Goal: Task Accomplishment & Management: Manage account settings

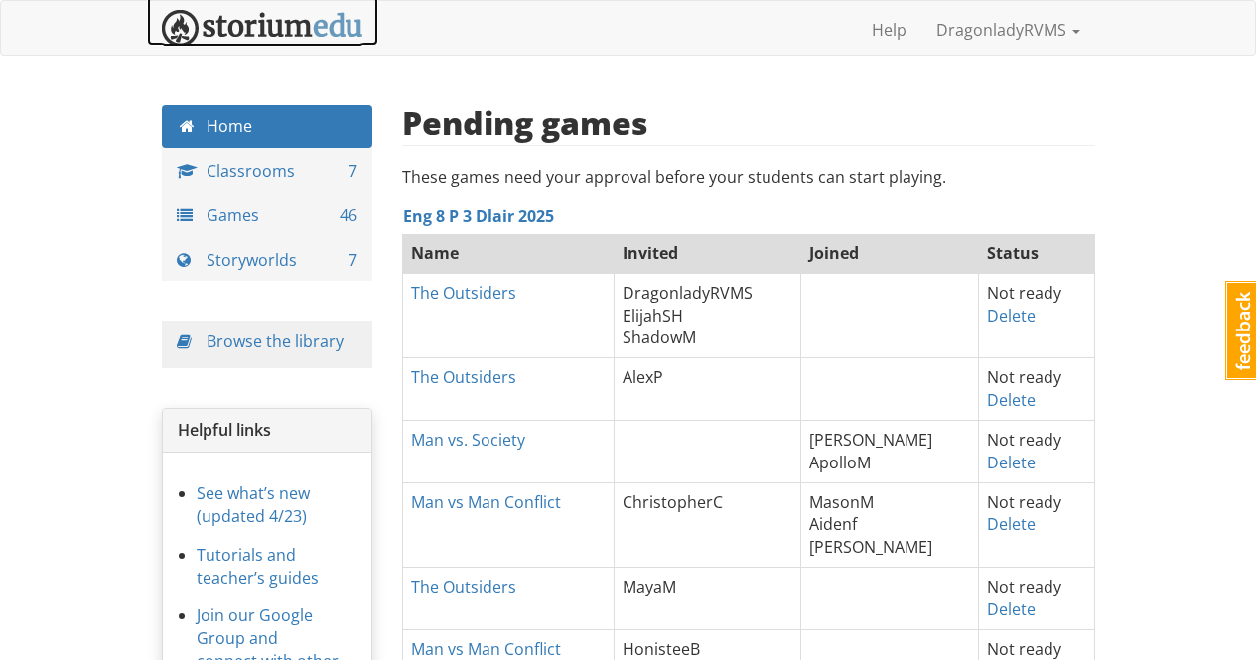
click at [270, 23] on img at bounding box center [262, 28] width 201 height 37
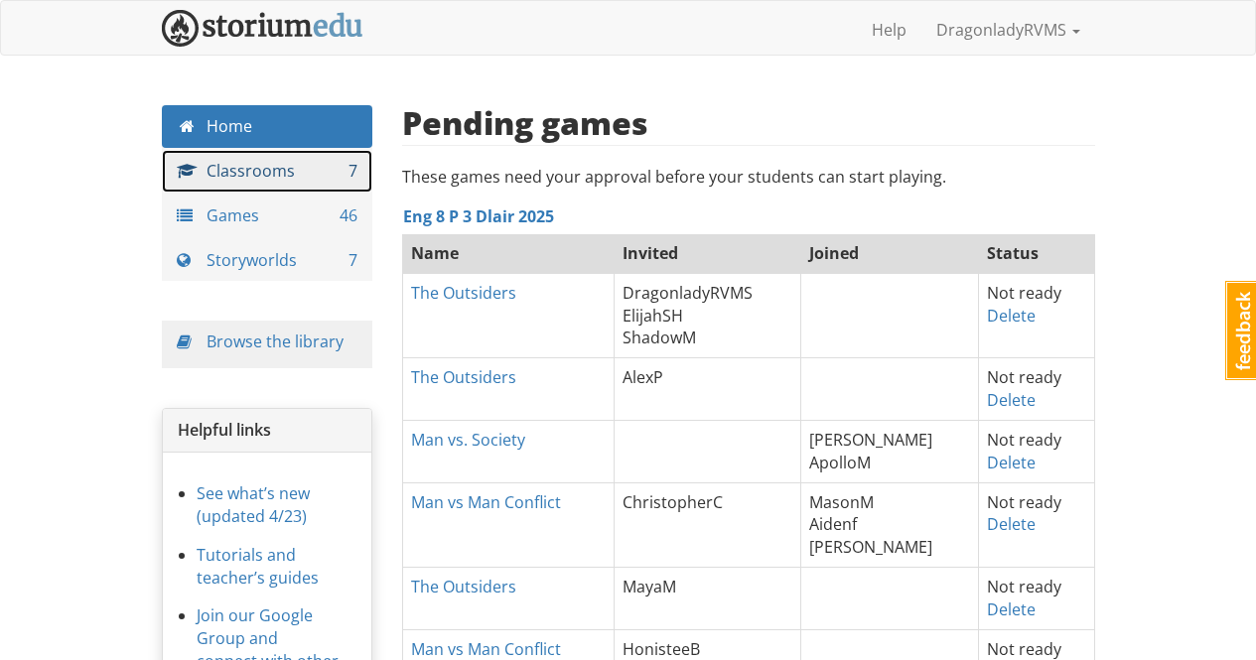
click at [282, 163] on link "Classrooms 7" at bounding box center [267, 171] width 211 height 43
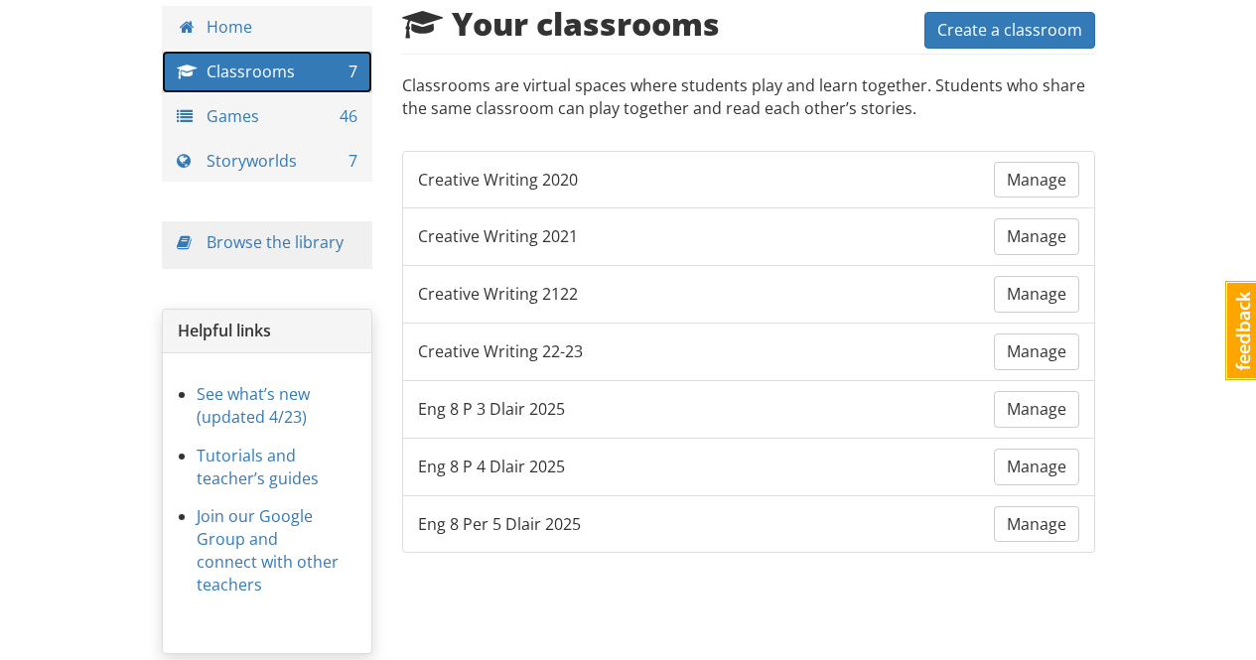
scroll to position [131, 0]
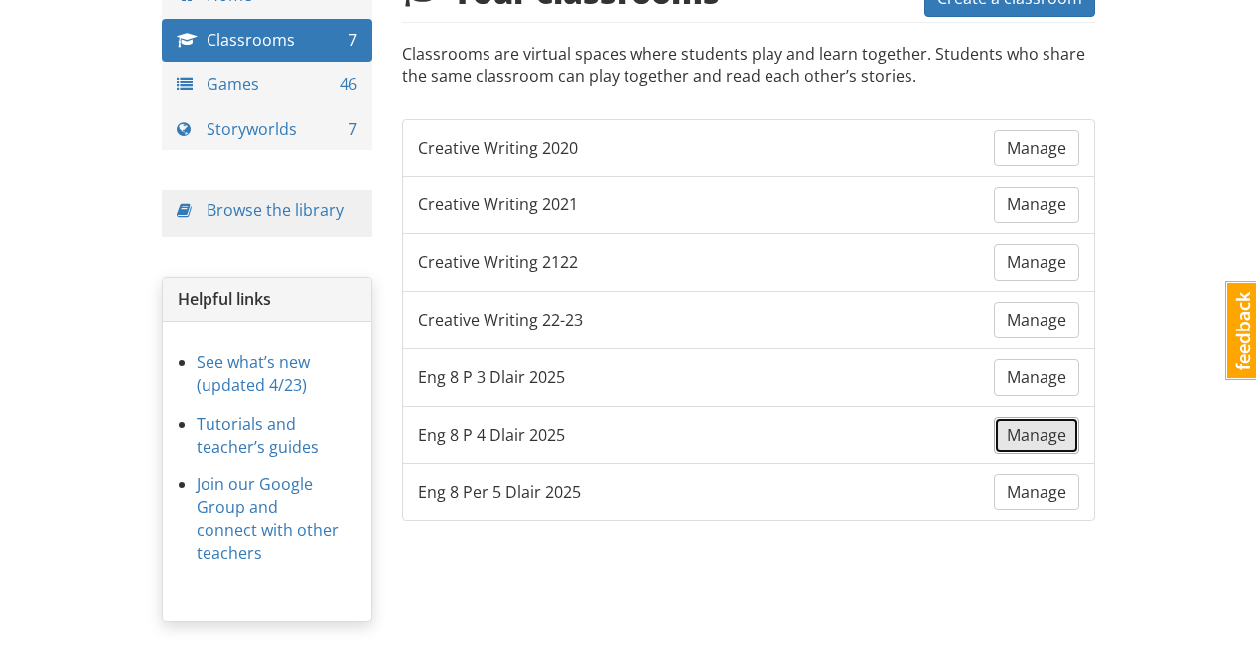
click at [1059, 431] on span "Manage" at bounding box center [1036, 435] width 60 height 22
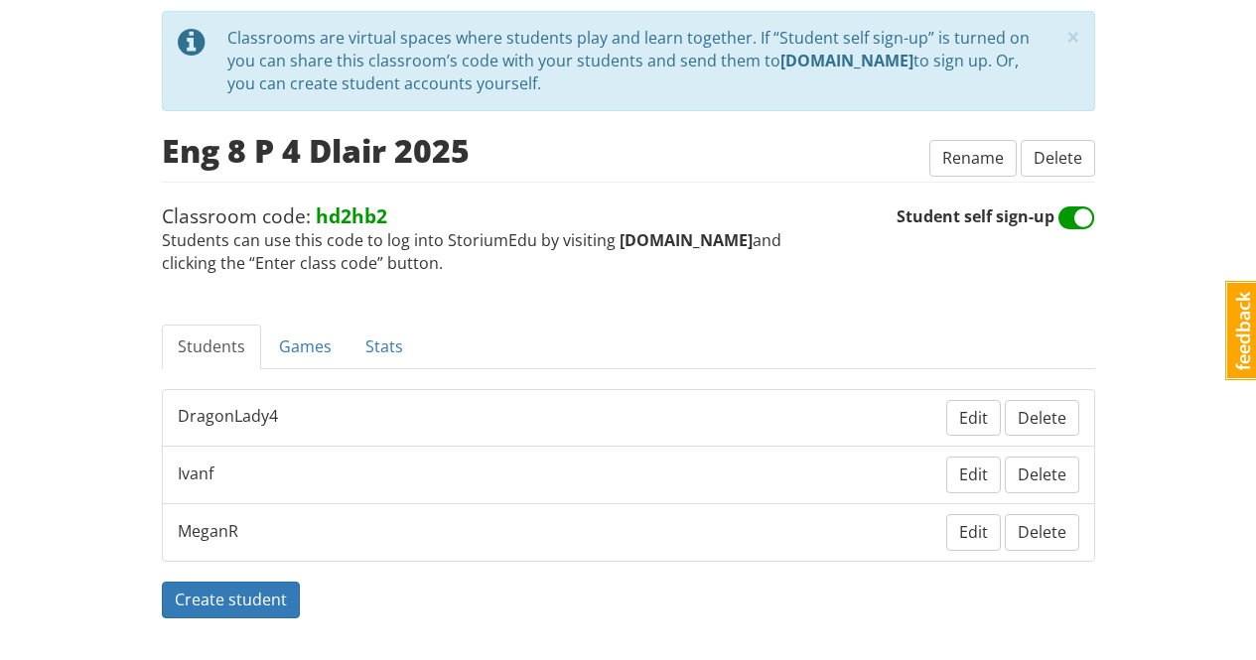
scroll to position [131, 0]
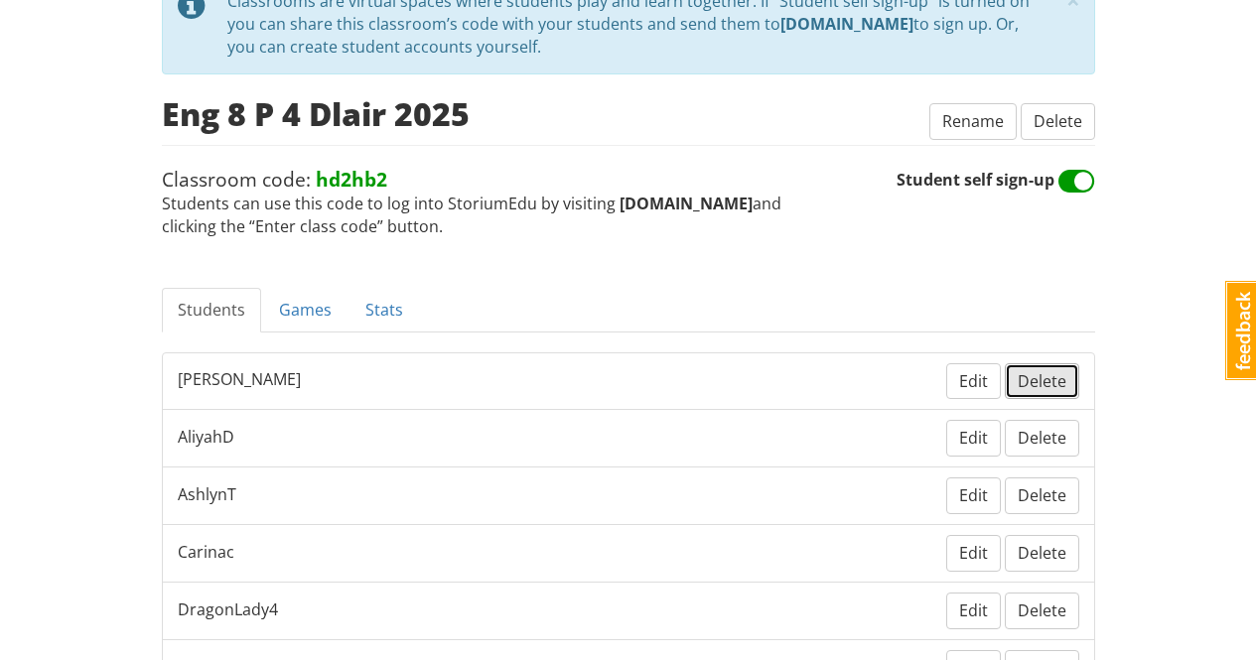
click at [1025, 385] on span "Delete" at bounding box center [1041, 381] width 49 height 22
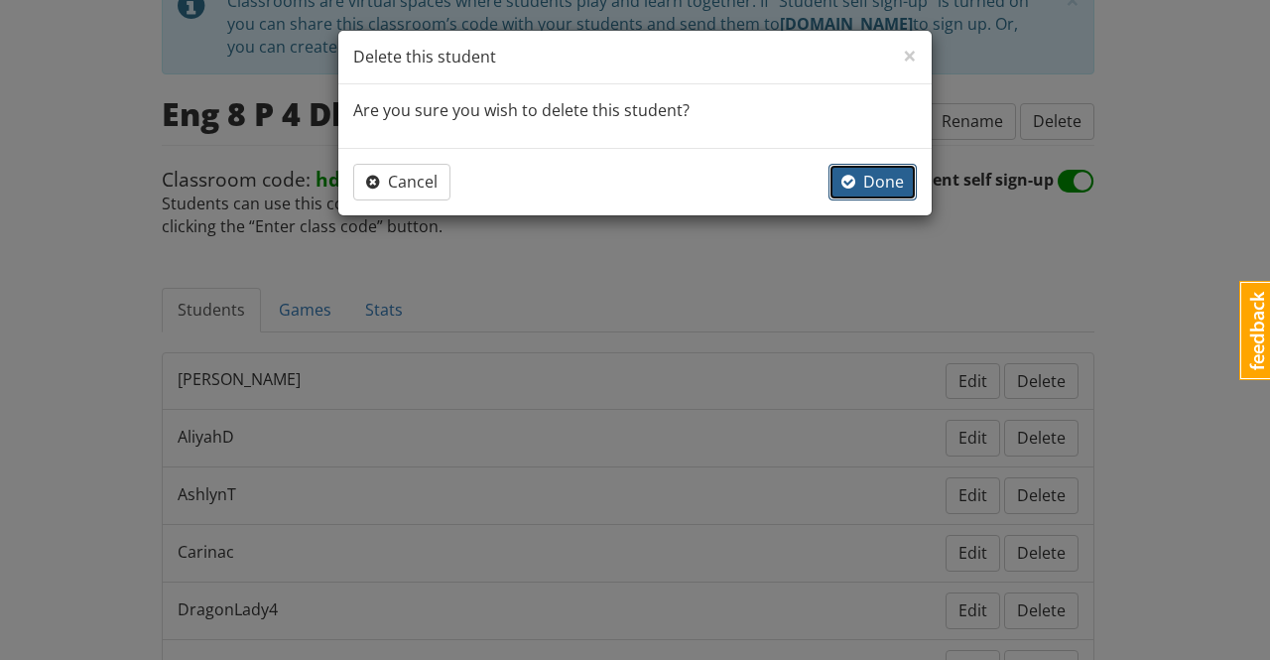
click at [873, 181] on span "Done" at bounding box center [873, 182] width 63 height 22
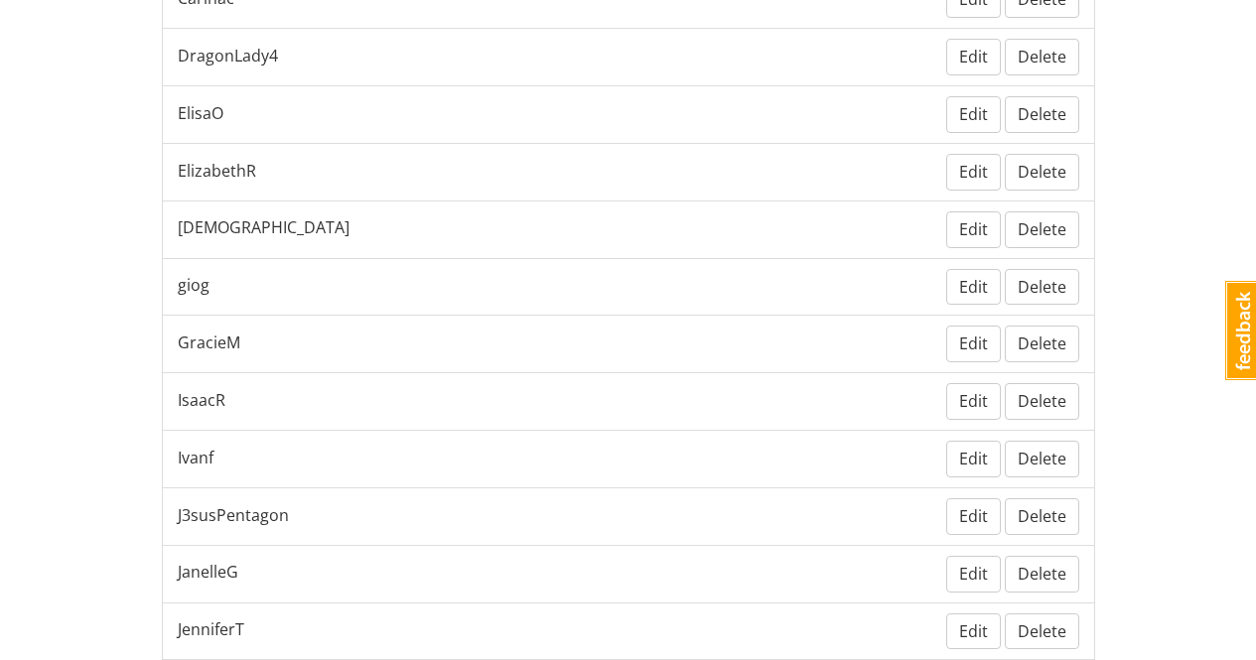
scroll to position [727, 0]
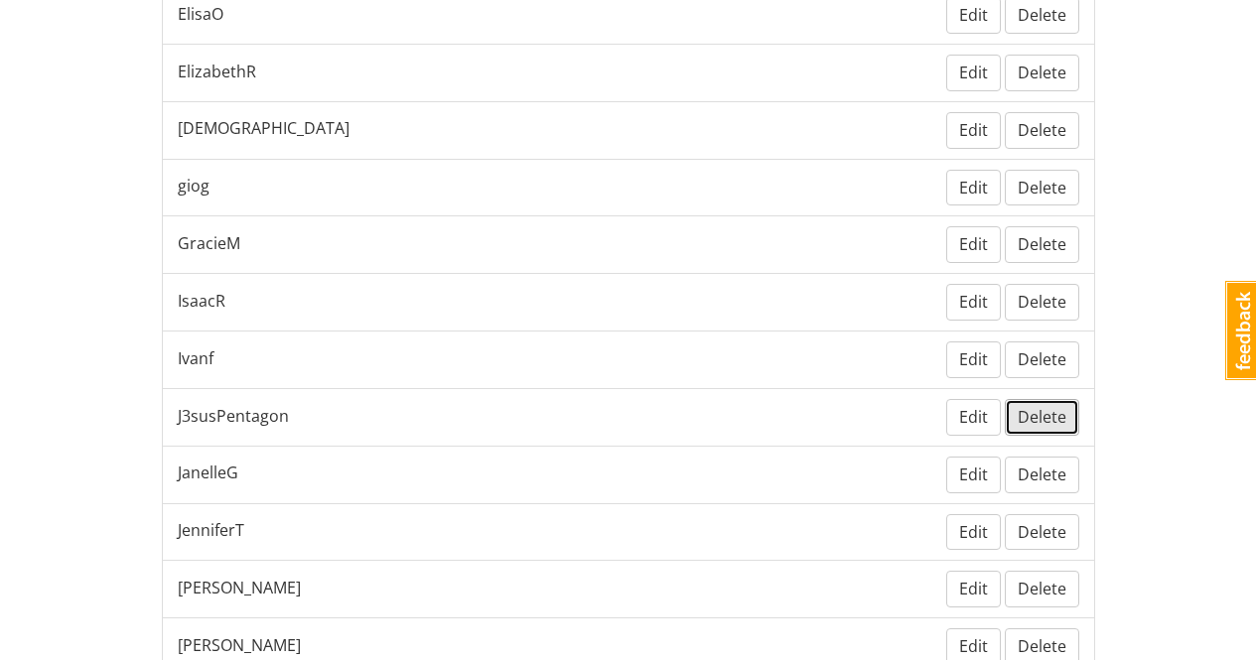
click at [1051, 409] on span "Delete" at bounding box center [1041, 417] width 49 height 22
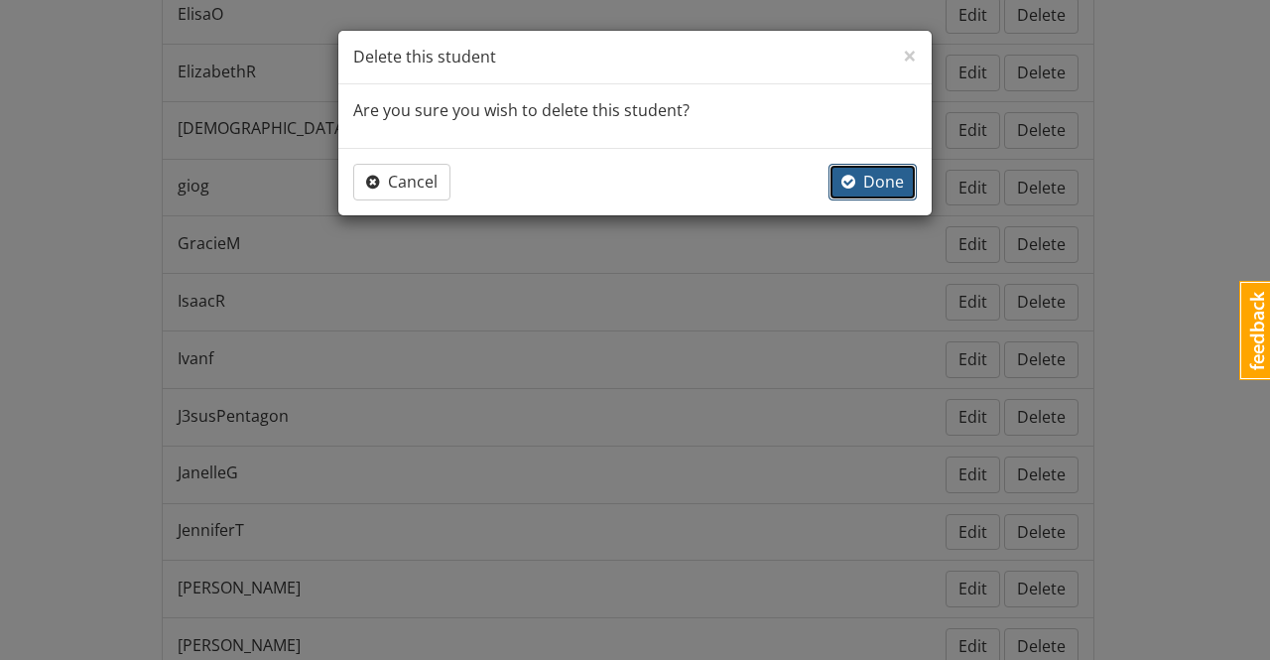
click at [888, 180] on span "Done" at bounding box center [873, 182] width 63 height 22
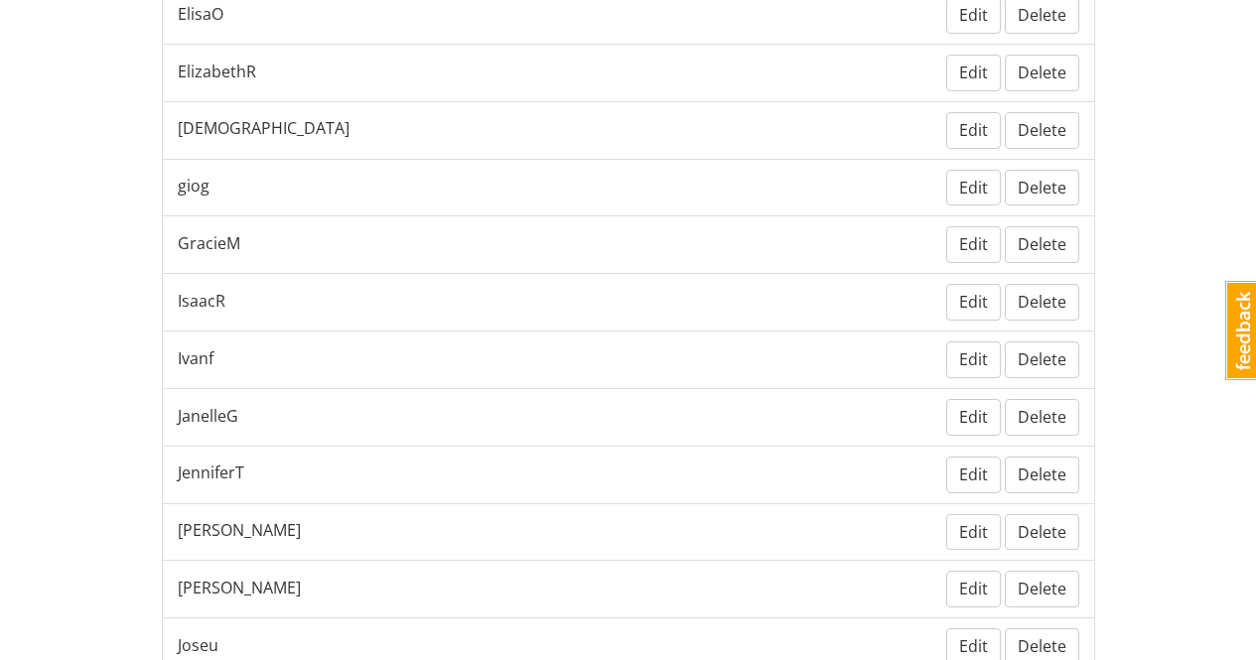
scroll to position [826, 0]
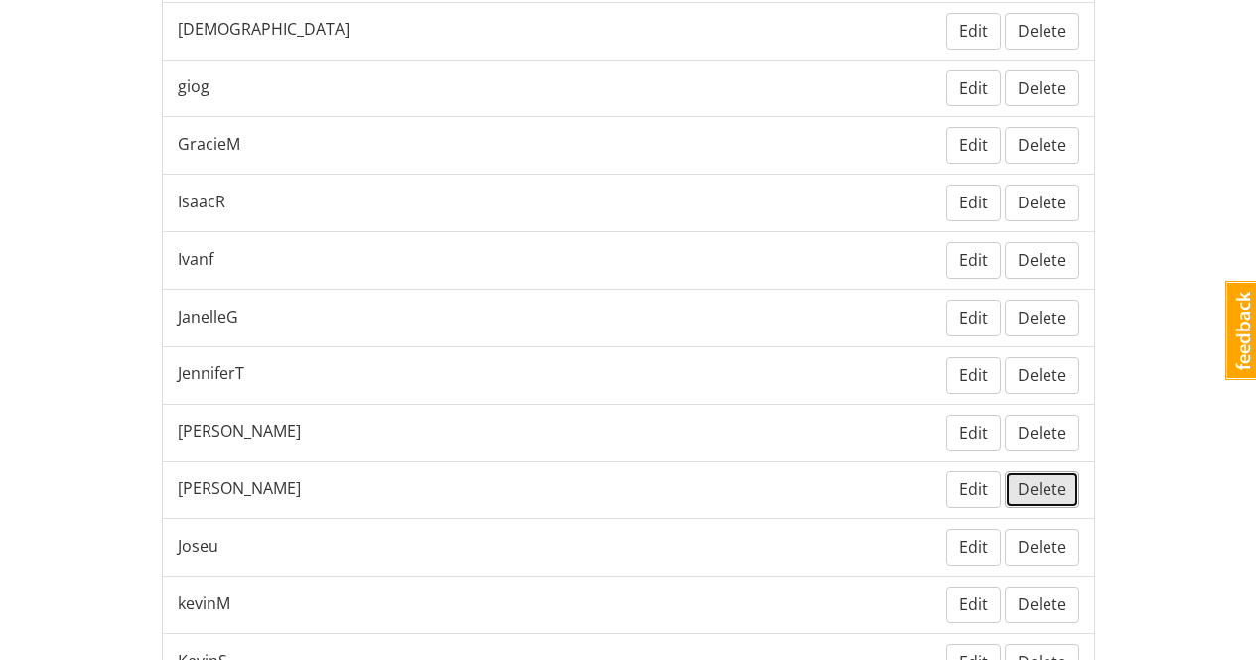
click at [1043, 491] on span "Delete" at bounding box center [1041, 489] width 49 height 22
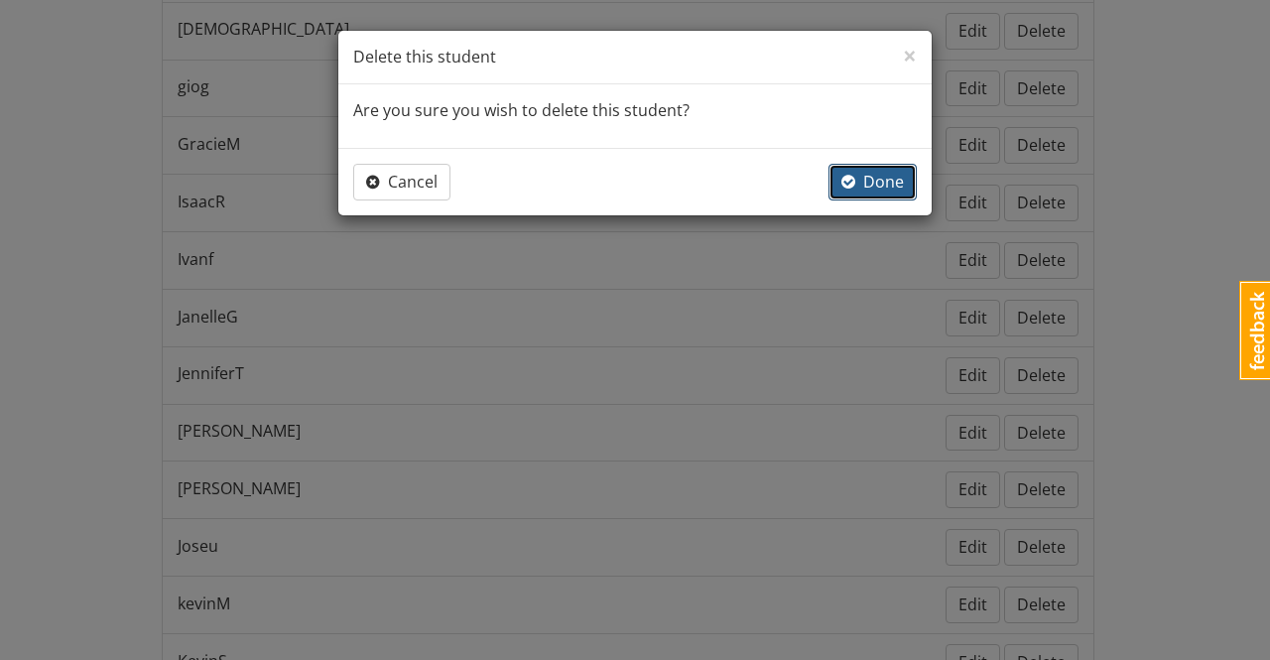
click at [882, 170] on button "Done" at bounding box center [873, 182] width 88 height 37
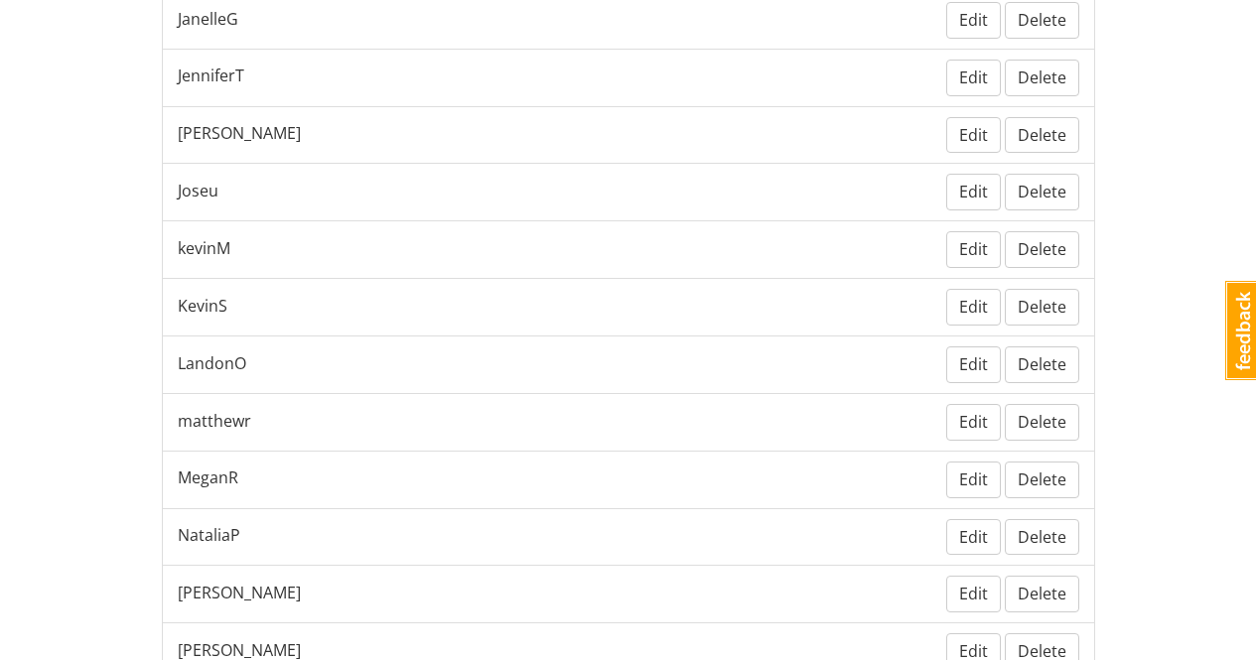
scroll to position [1223, 0]
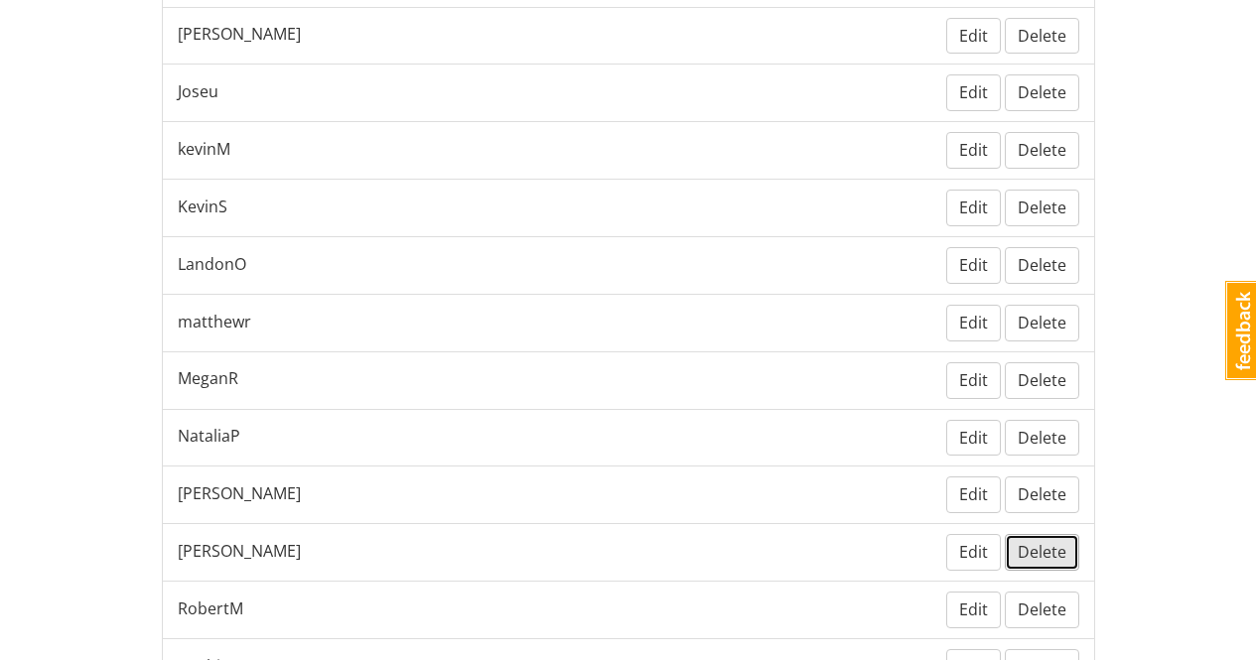
click at [1057, 560] on span "Delete" at bounding box center [1041, 552] width 49 height 22
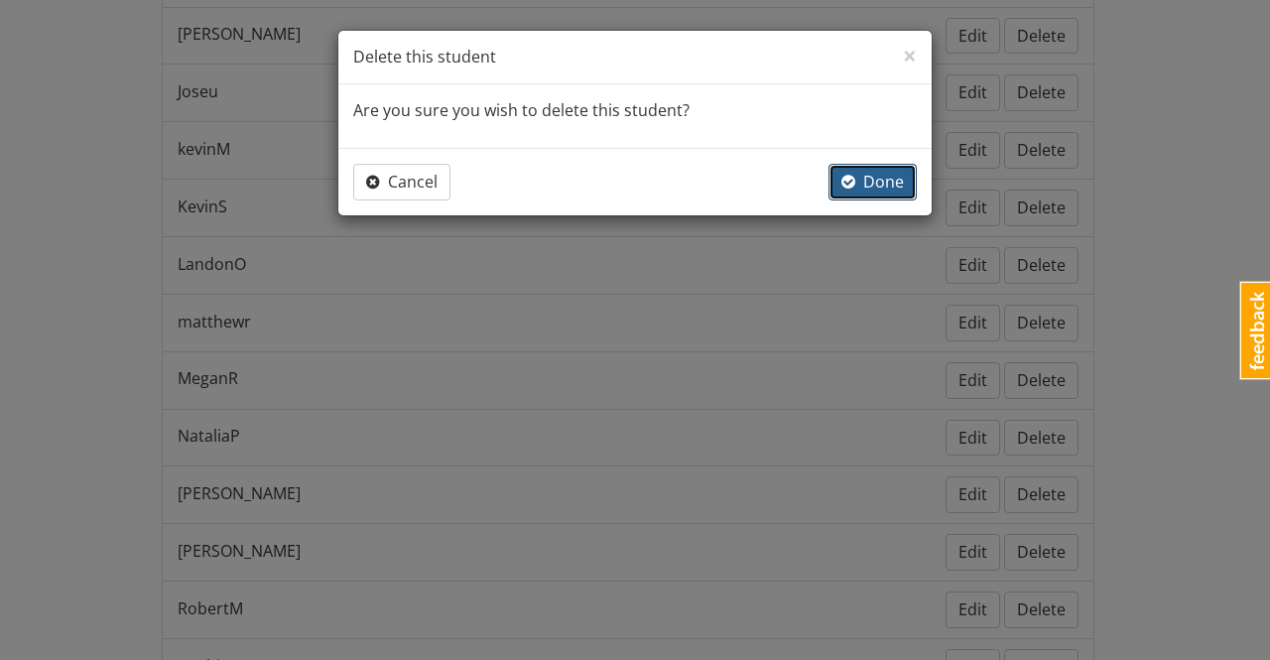
click at [876, 167] on button "Done" at bounding box center [873, 182] width 88 height 37
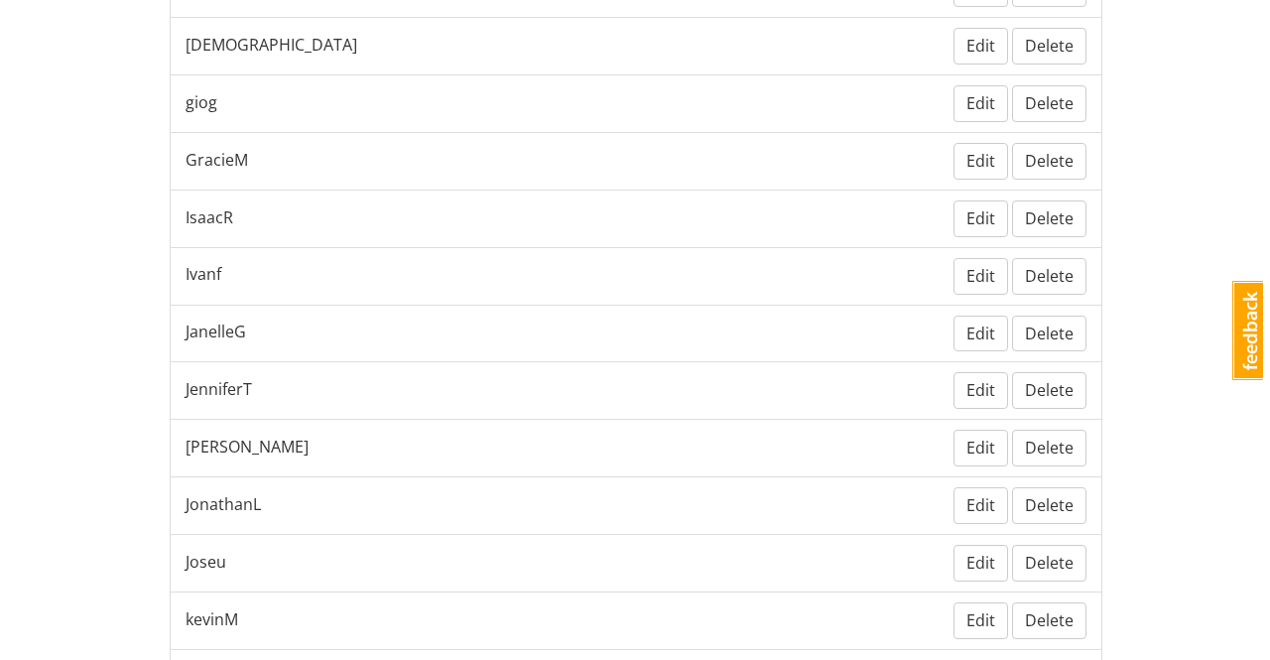
scroll to position [1587, 0]
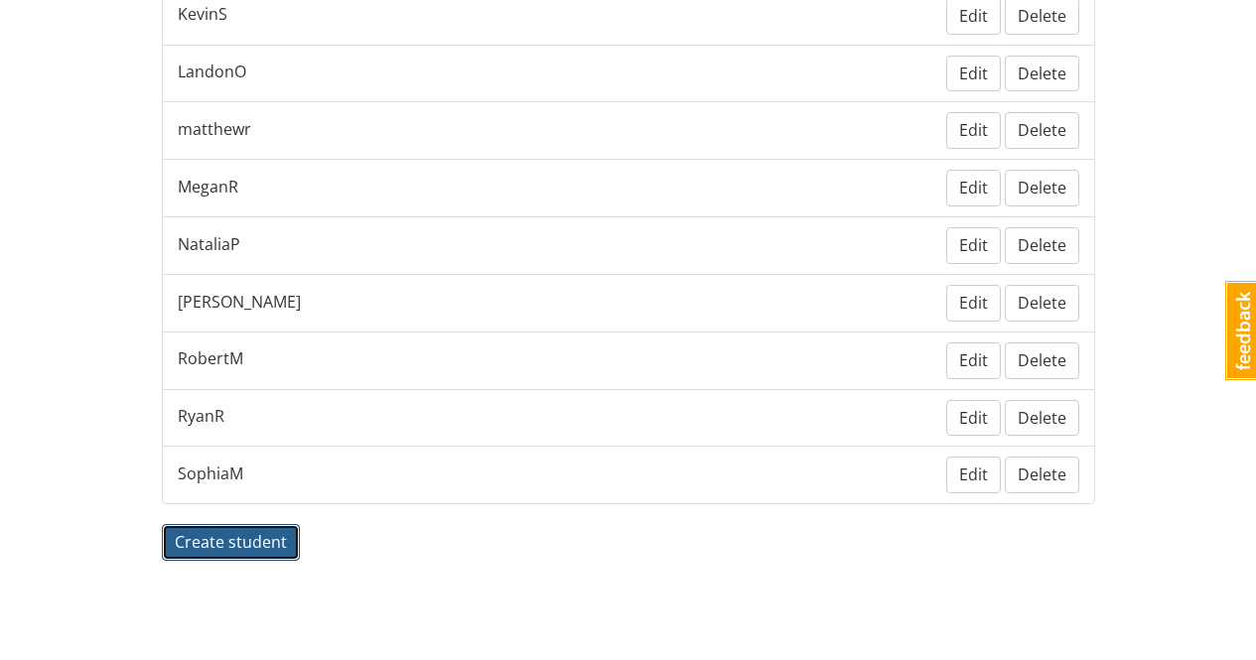
click at [217, 538] on span "Create student" at bounding box center [231, 542] width 112 height 22
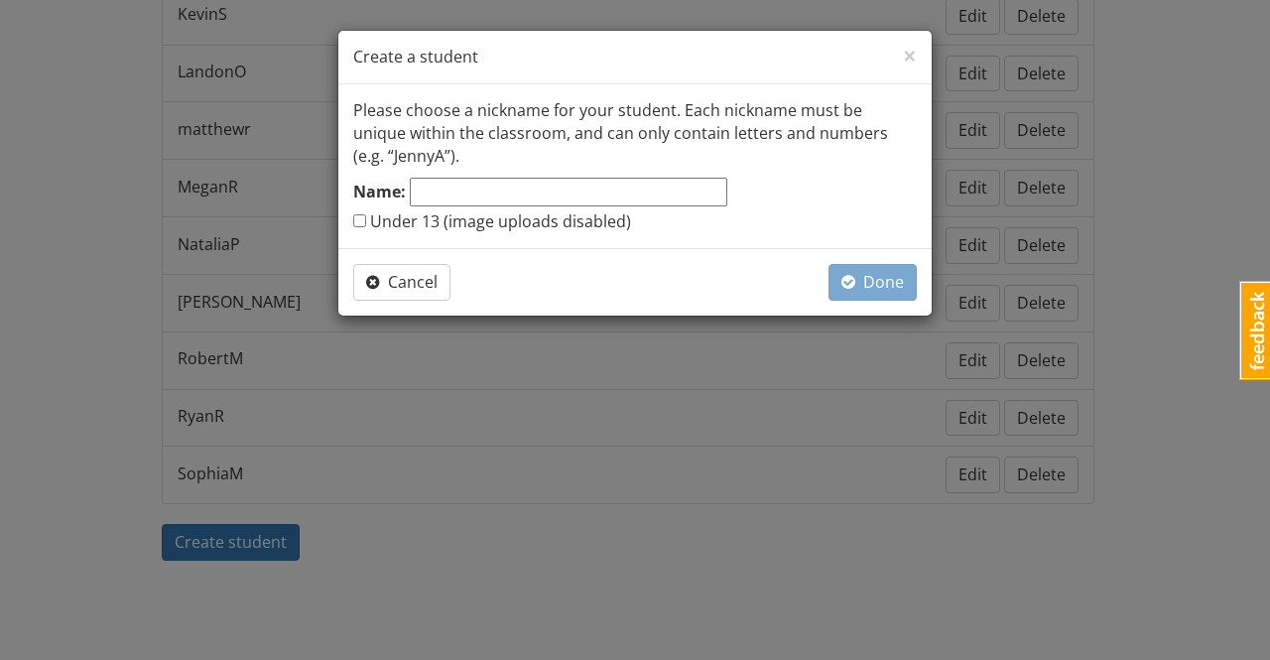
click at [473, 188] on input "Name:" at bounding box center [569, 192] width 318 height 29
type input "JossalynF"
click at [886, 274] on span "Done" at bounding box center [873, 282] width 63 height 22
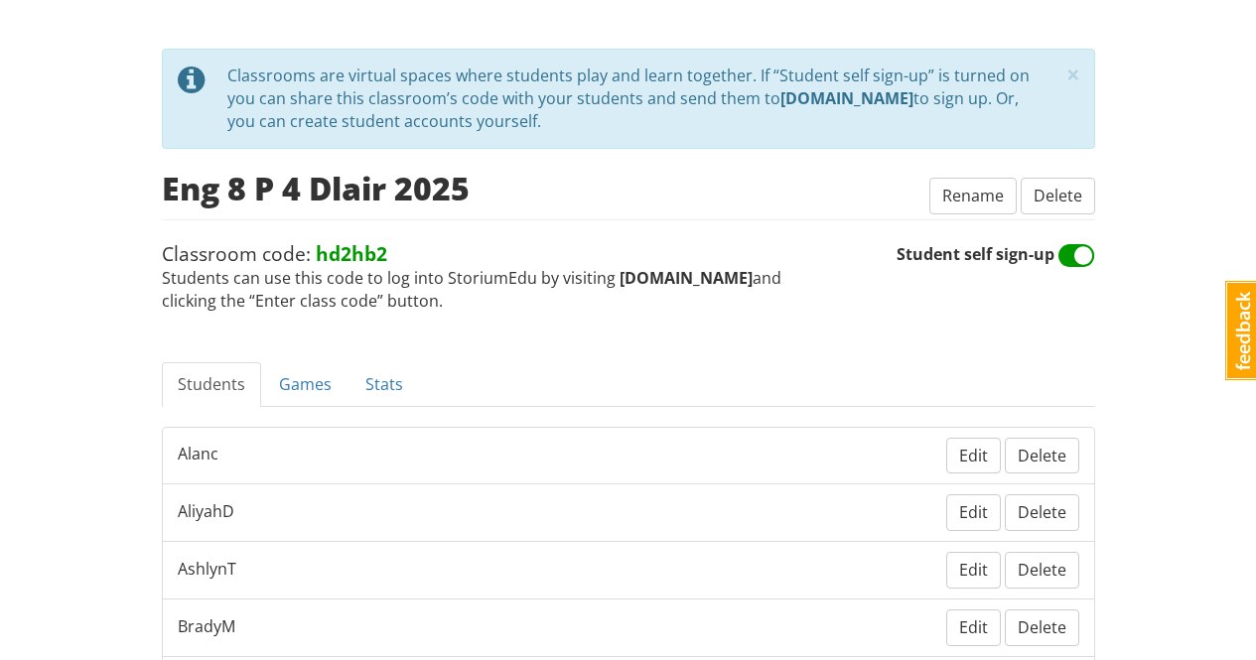
scroll to position [0, 0]
